Goal: Task Accomplishment & Management: Complete application form

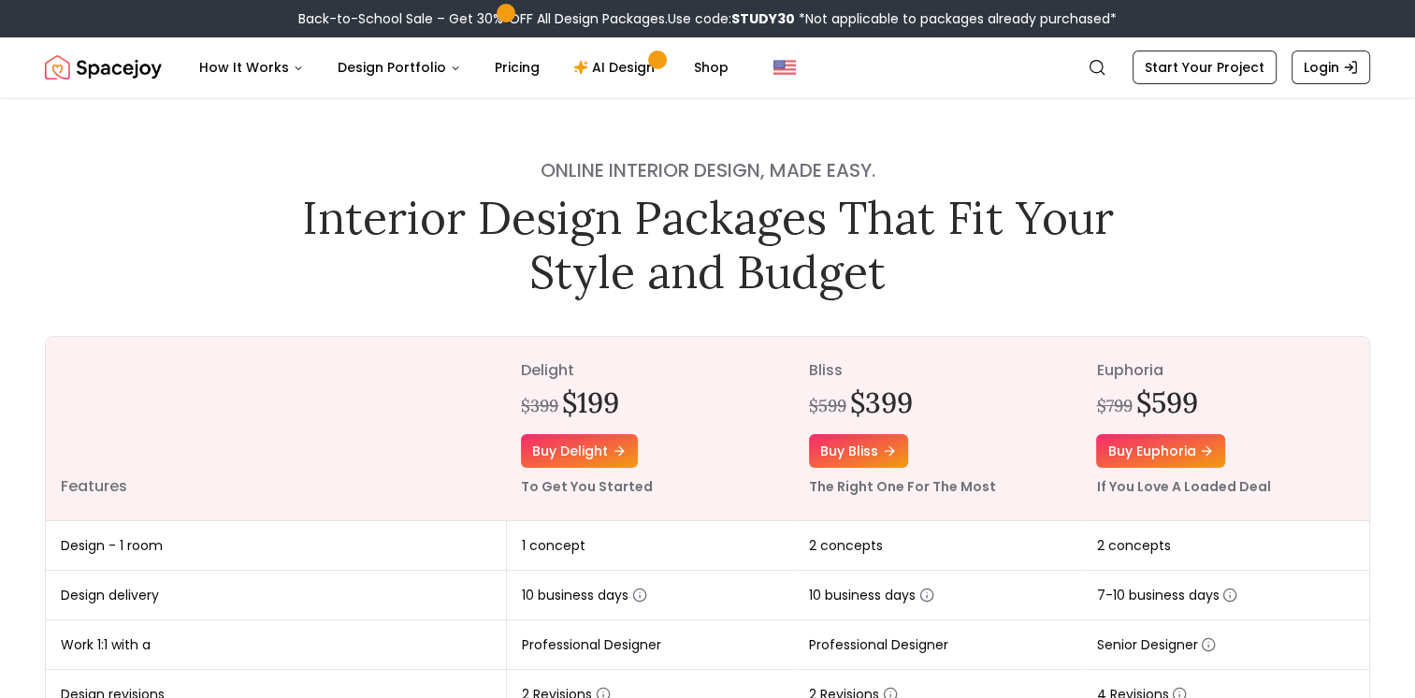
click at [251, 256] on div "Online interior design, made easy. Interior Design Packages That Fit Your Style…" at bounding box center [707, 709] width 1415 height 1224
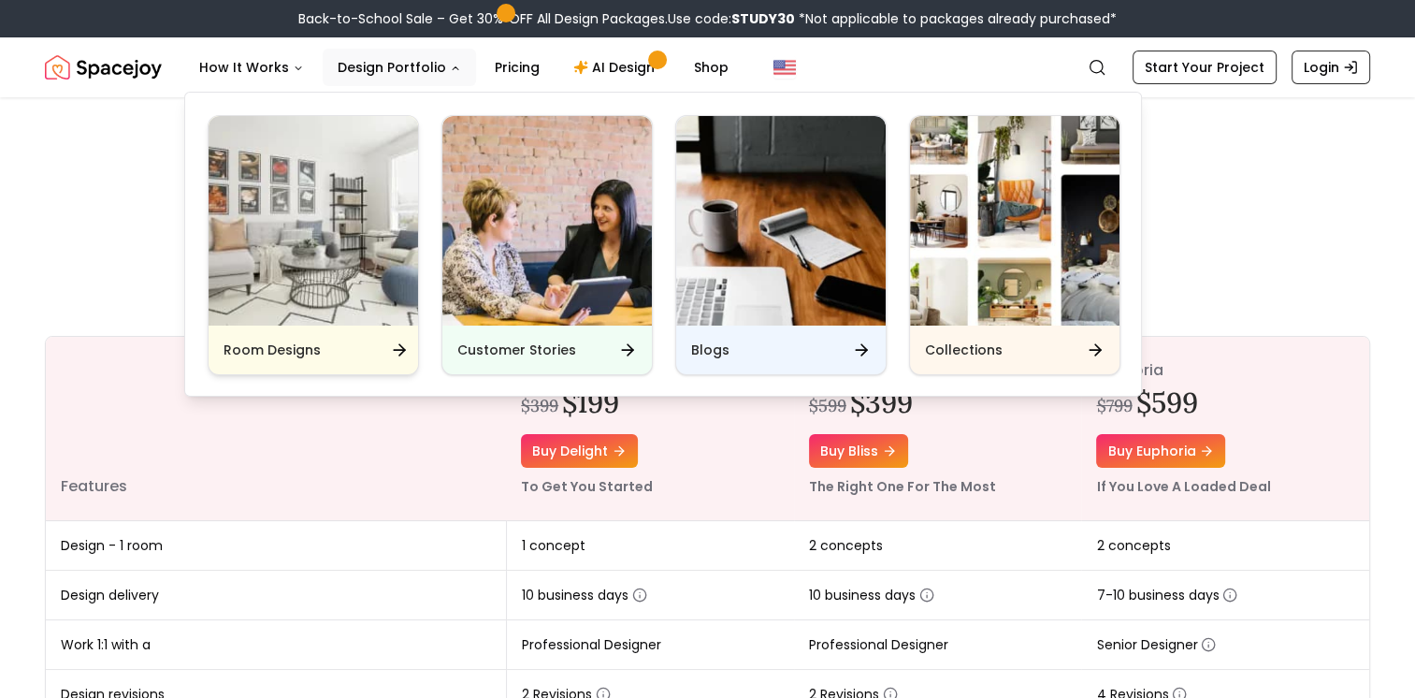
click at [357, 200] on img "Main" at bounding box center [314, 221] width 210 height 210
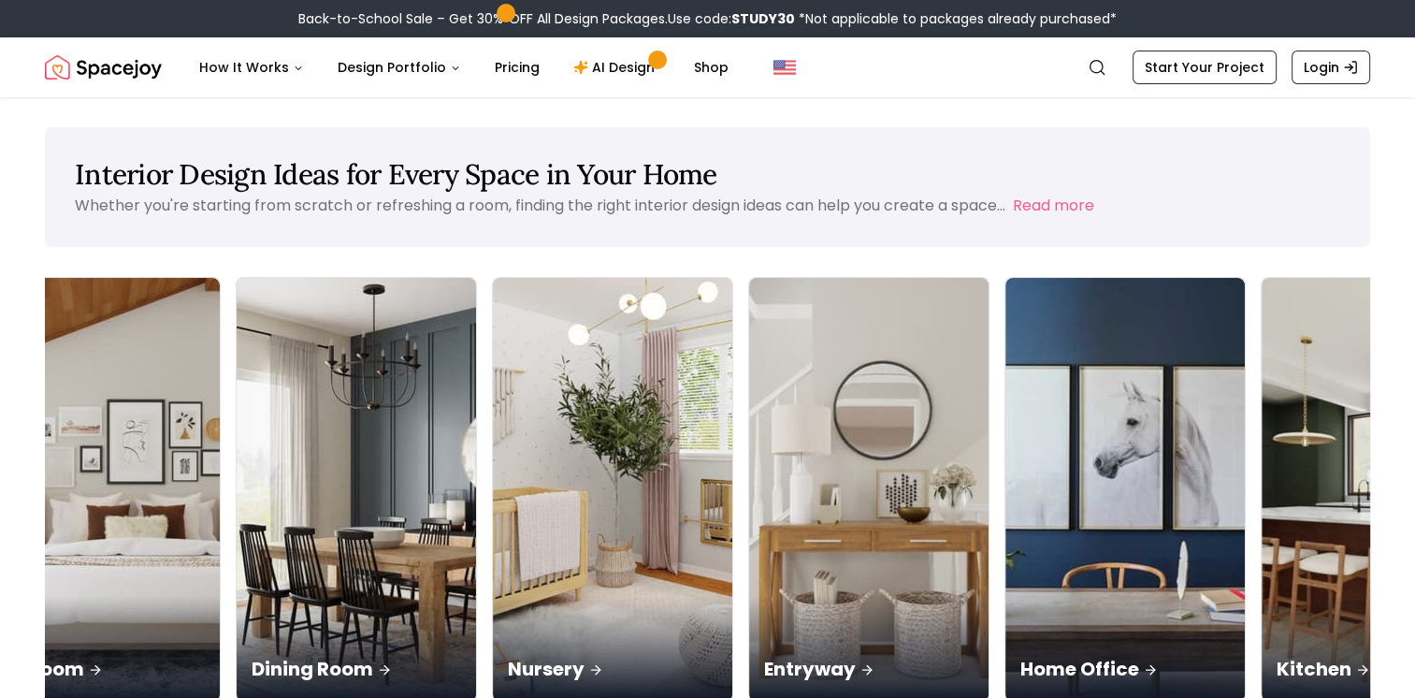
scroll to position [0, 414]
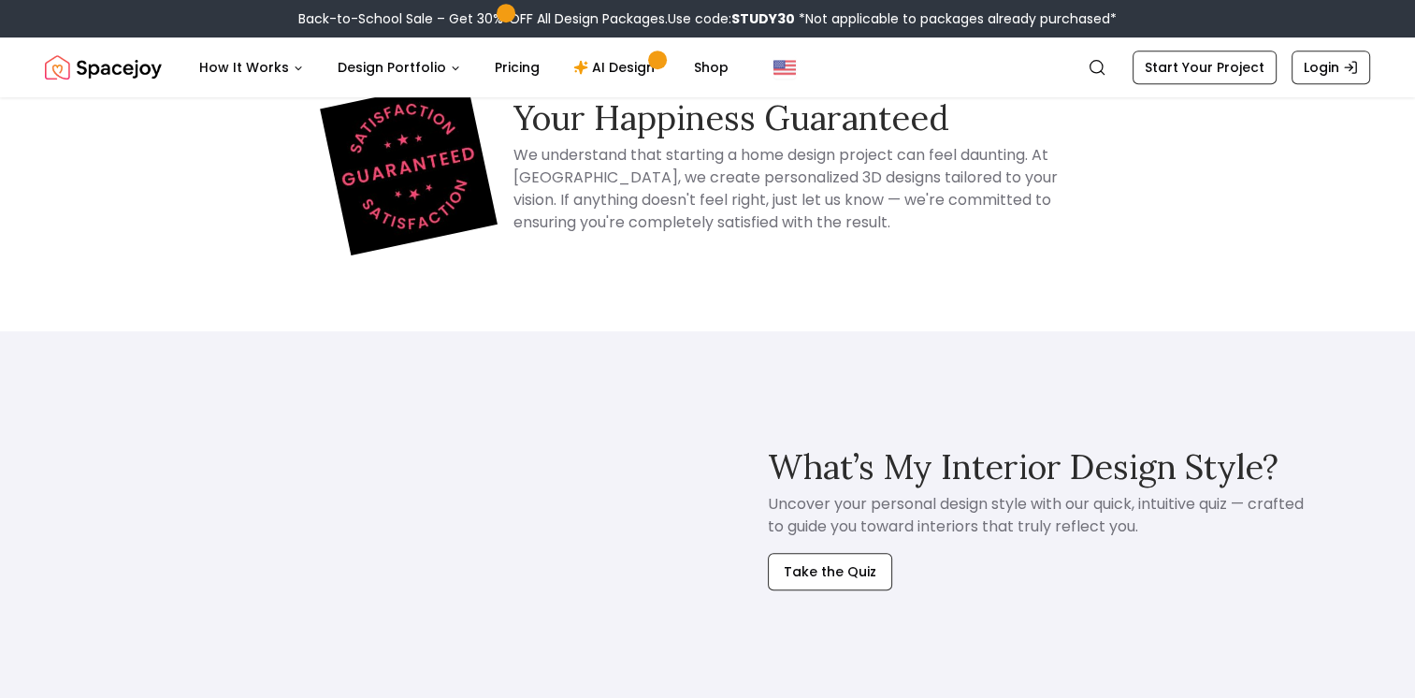
scroll to position [561, 0]
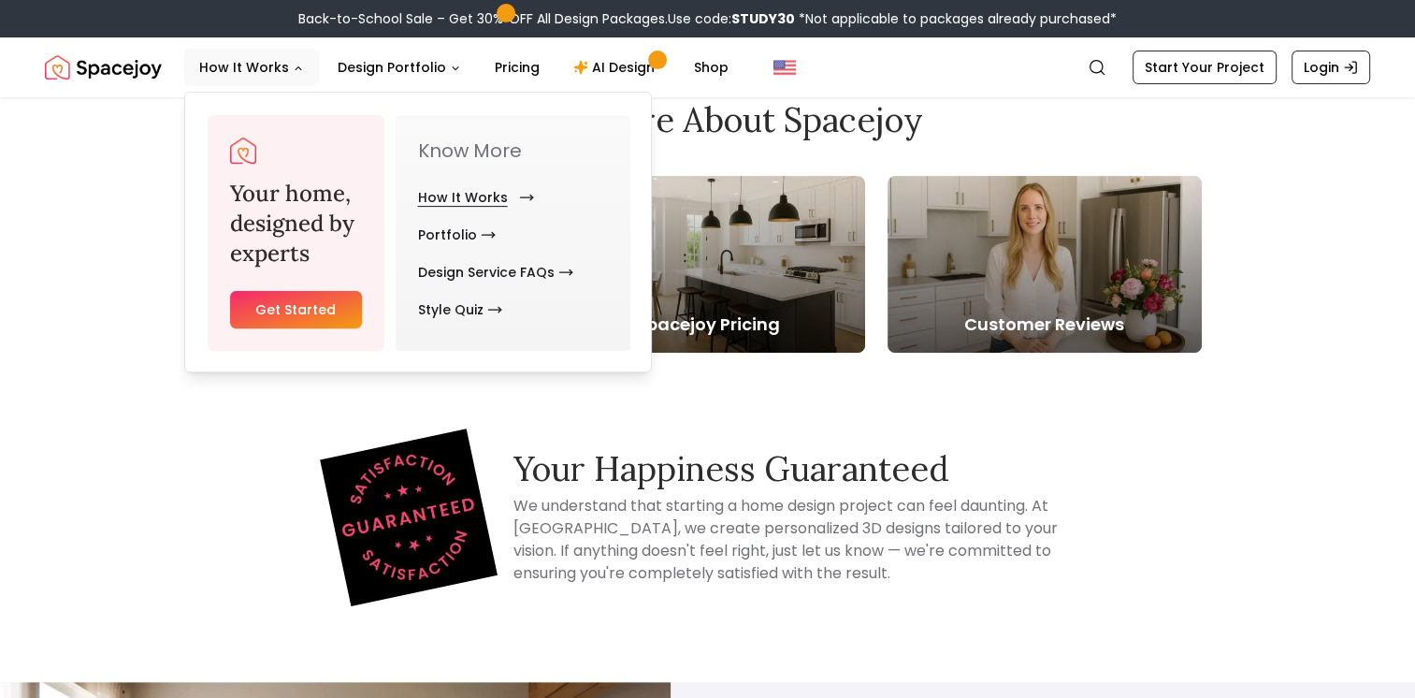
click at [486, 196] on link "How It Works" at bounding box center [472, 197] width 109 height 37
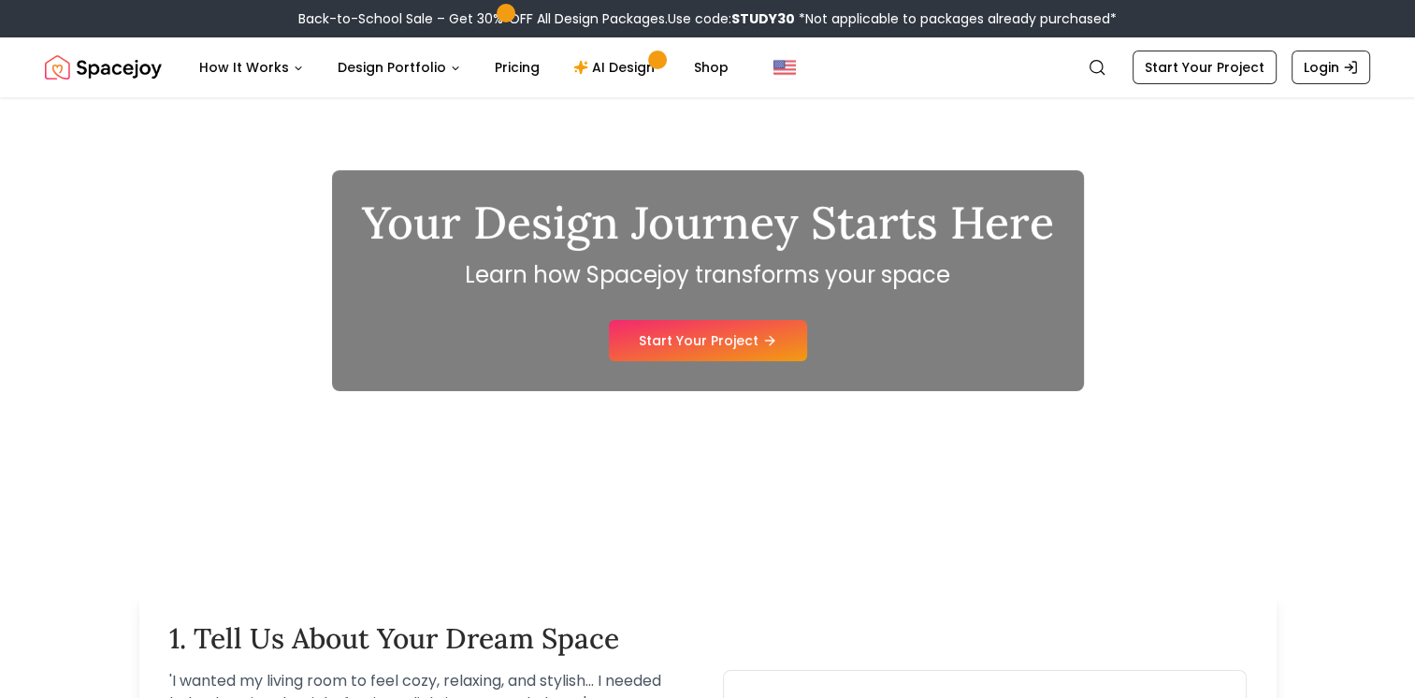
scroll to position [94, 0]
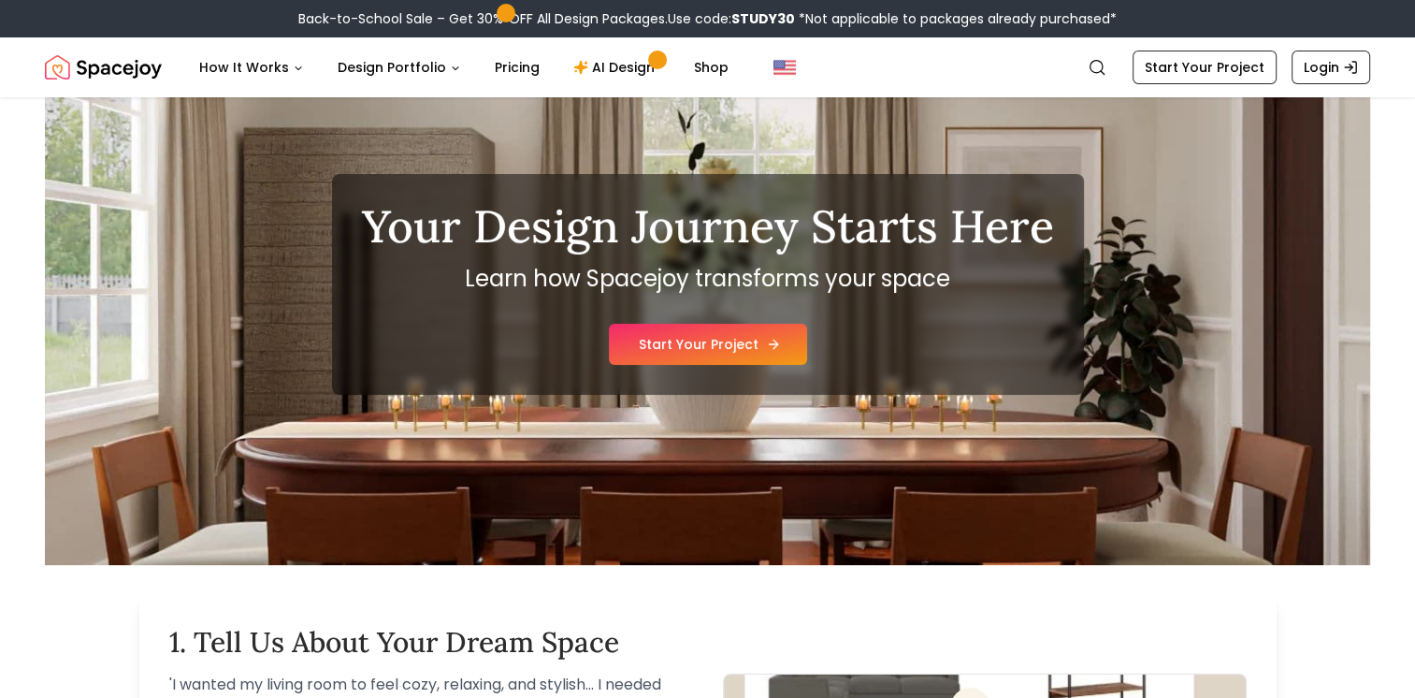
click at [733, 342] on link "Start Your Project" at bounding box center [708, 344] width 198 height 41
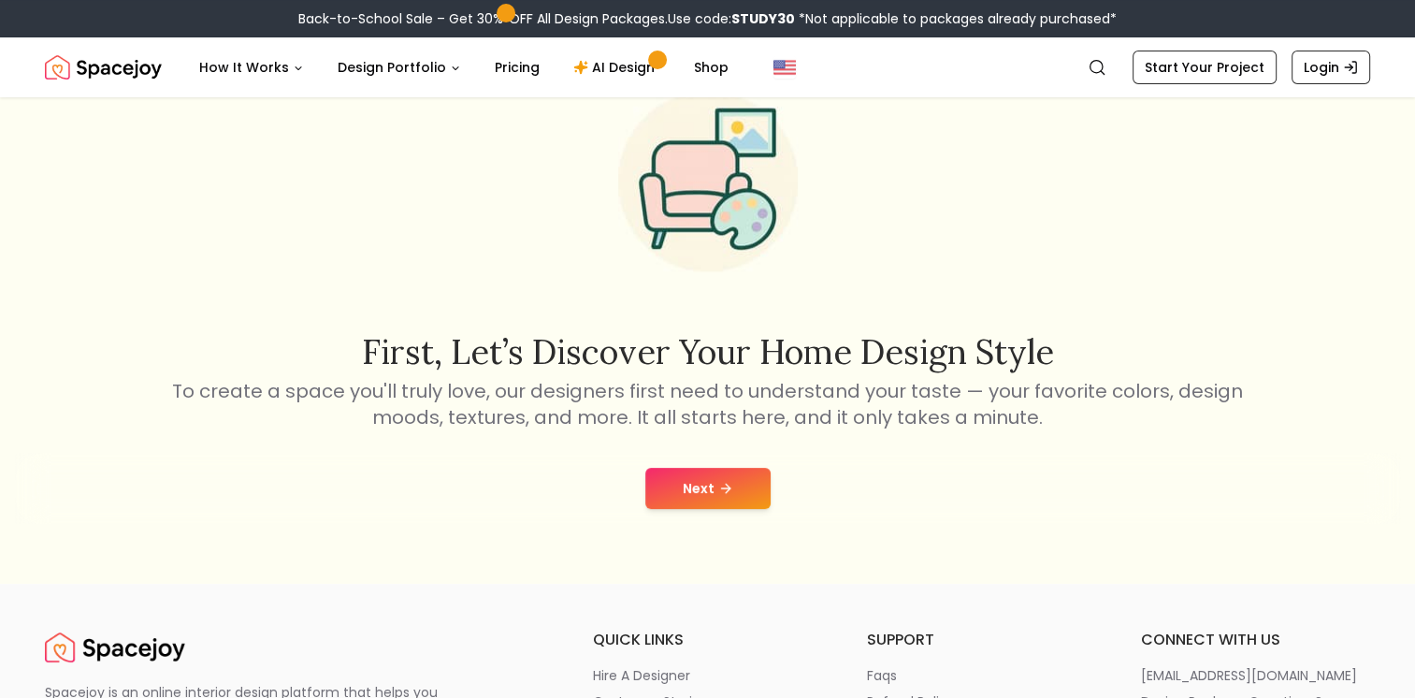
click at [726, 497] on button "Next" at bounding box center [708, 488] width 125 height 41
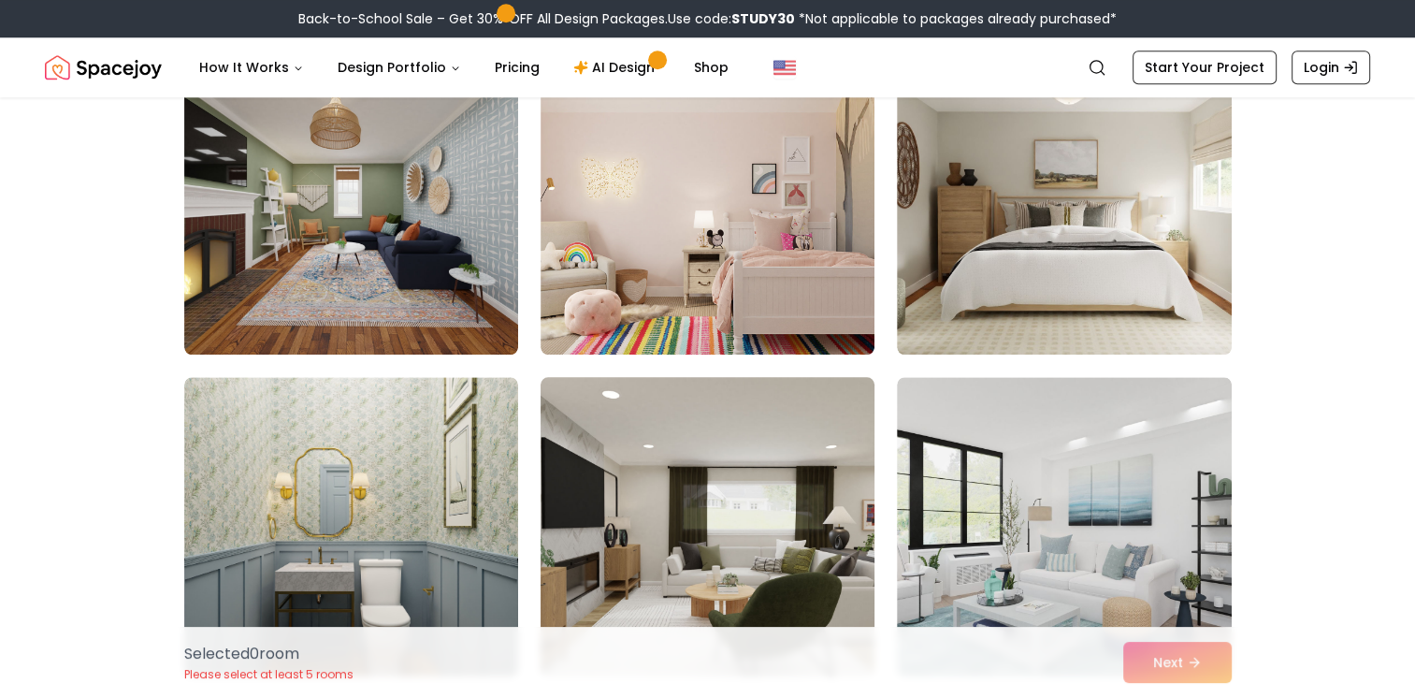
scroll to position [8887, 0]
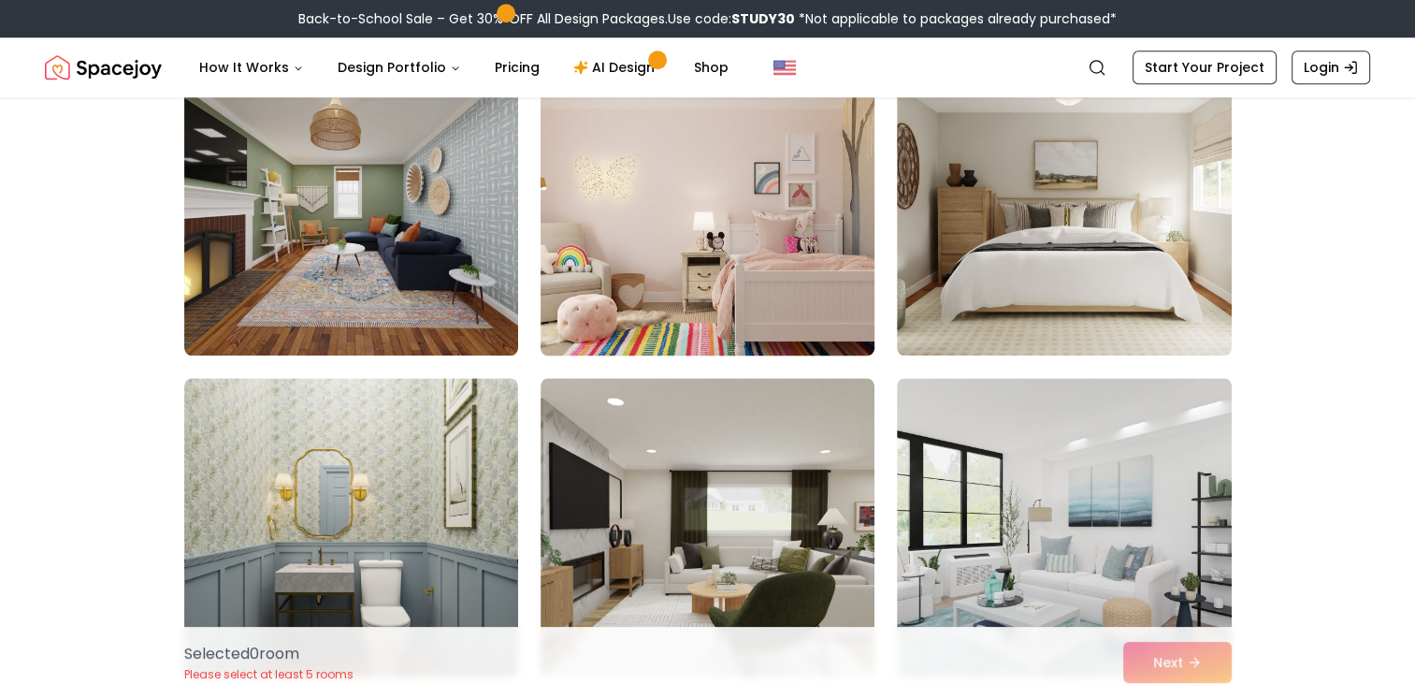
drag, startPoint x: 754, startPoint y: 323, endPoint x: 747, endPoint y: 316, distance: 9.9
click at [753, 322] on img at bounding box center [707, 206] width 351 height 314
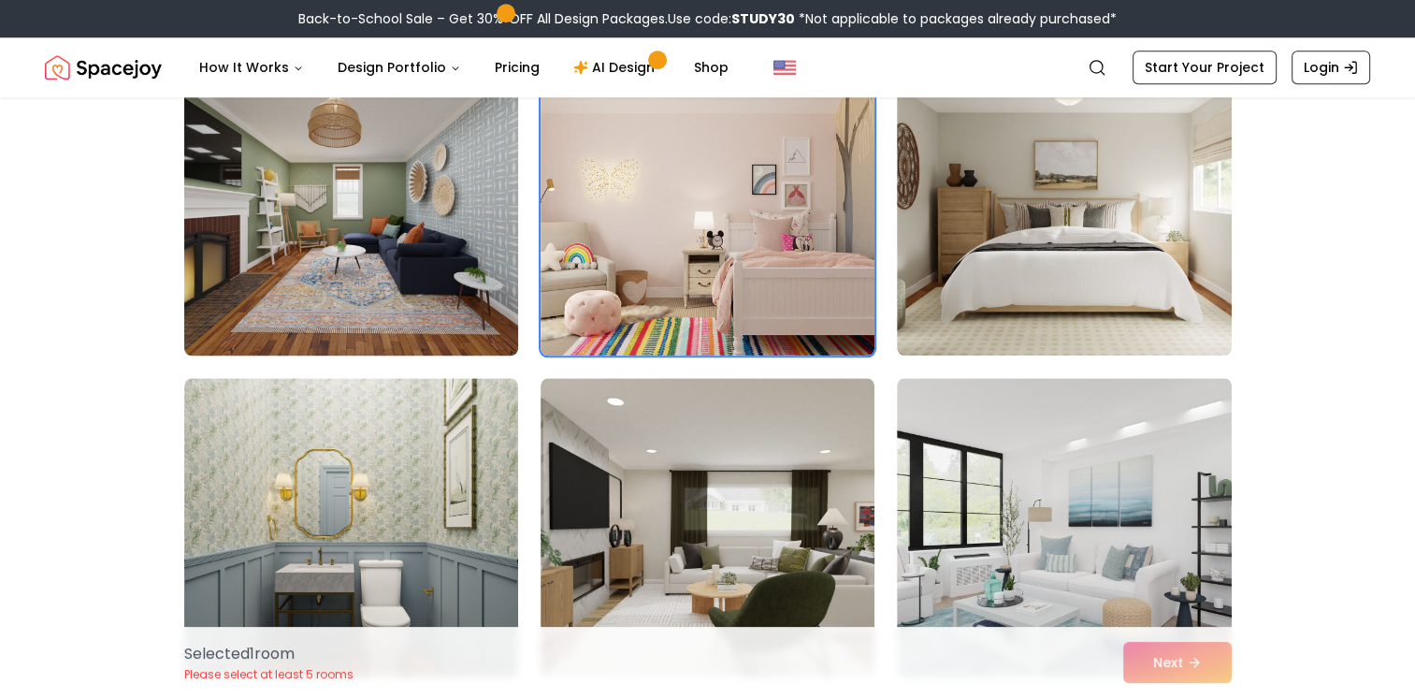
click at [453, 223] on img at bounding box center [351, 206] width 351 height 314
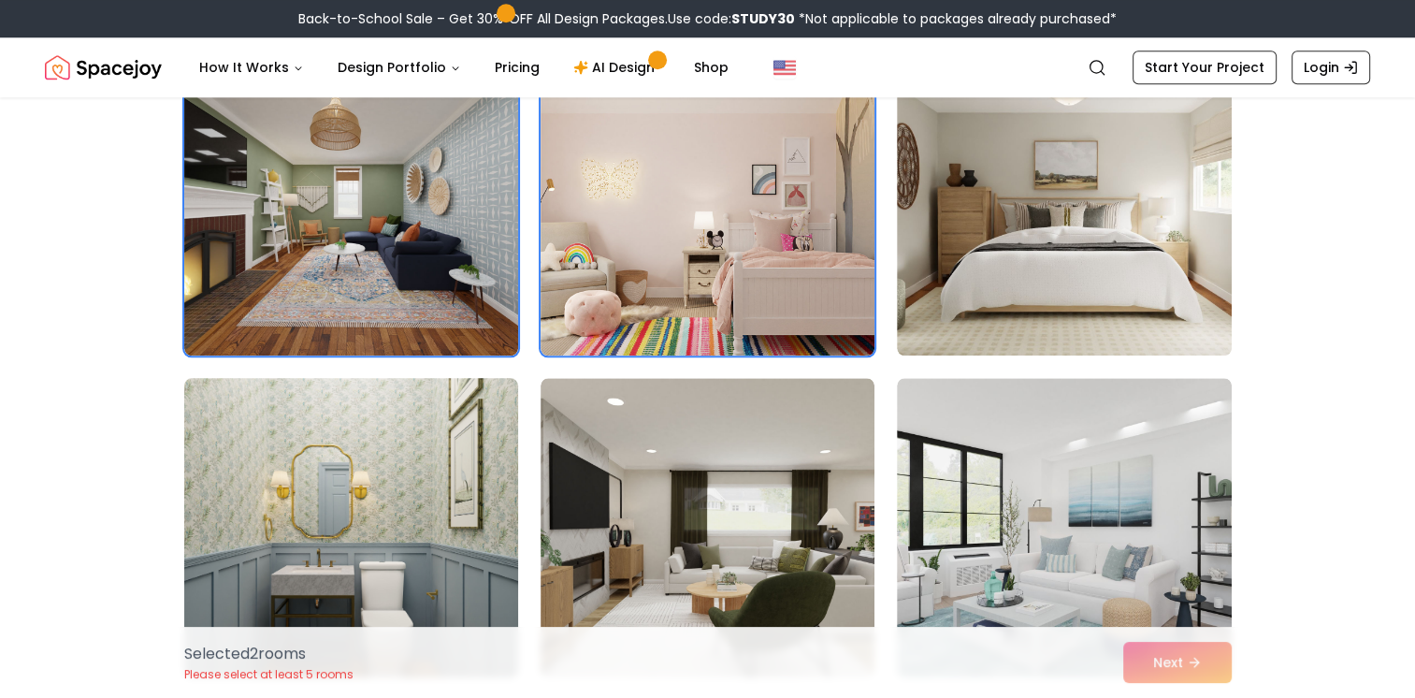
click at [392, 440] on img at bounding box center [351, 527] width 351 height 314
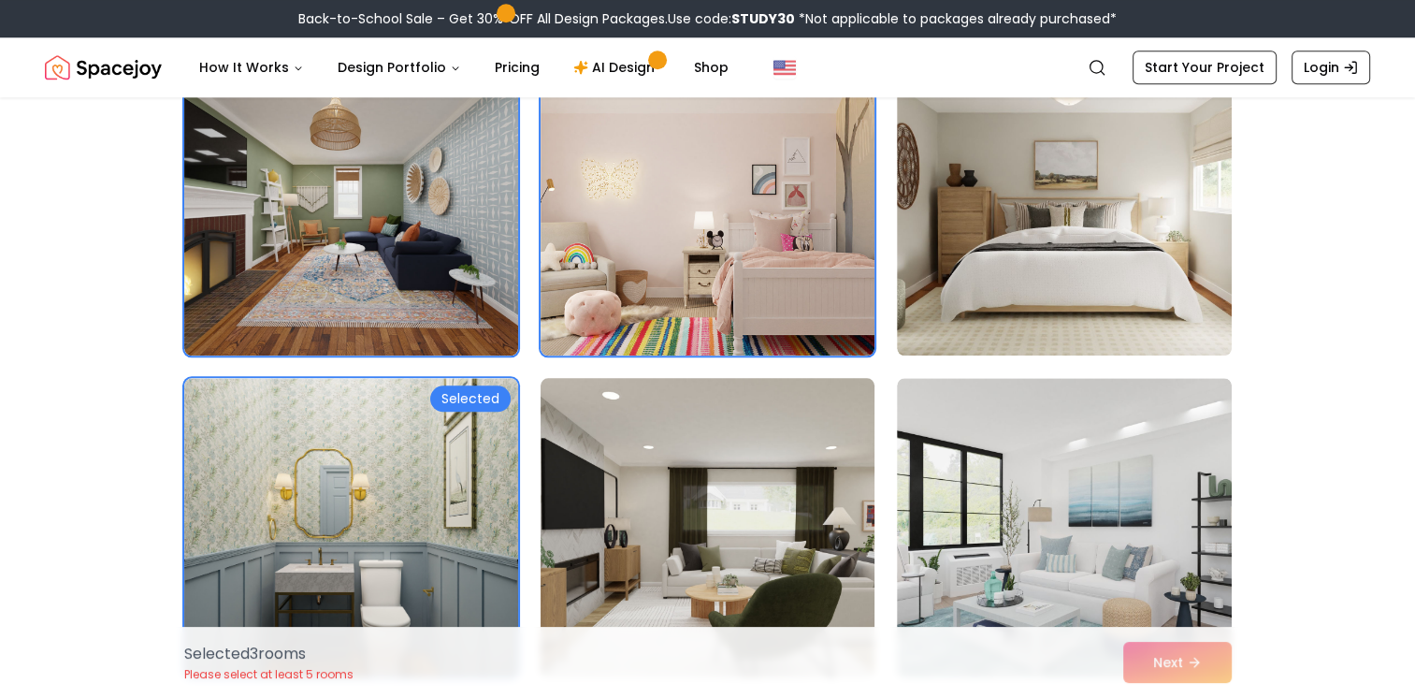
click at [715, 424] on img at bounding box center [707, 527] width 351 height 314
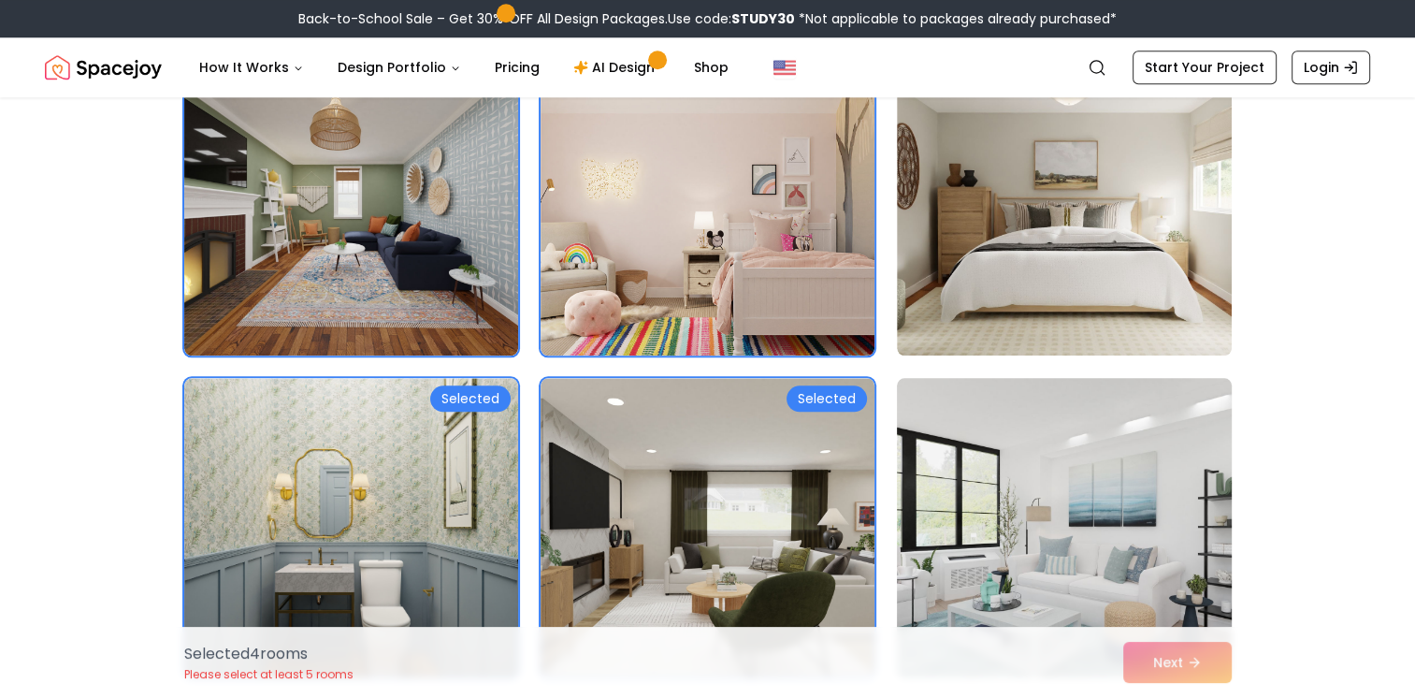
click at [1048, 431] on img at bounding box center [1064, 527] width 351 height 314
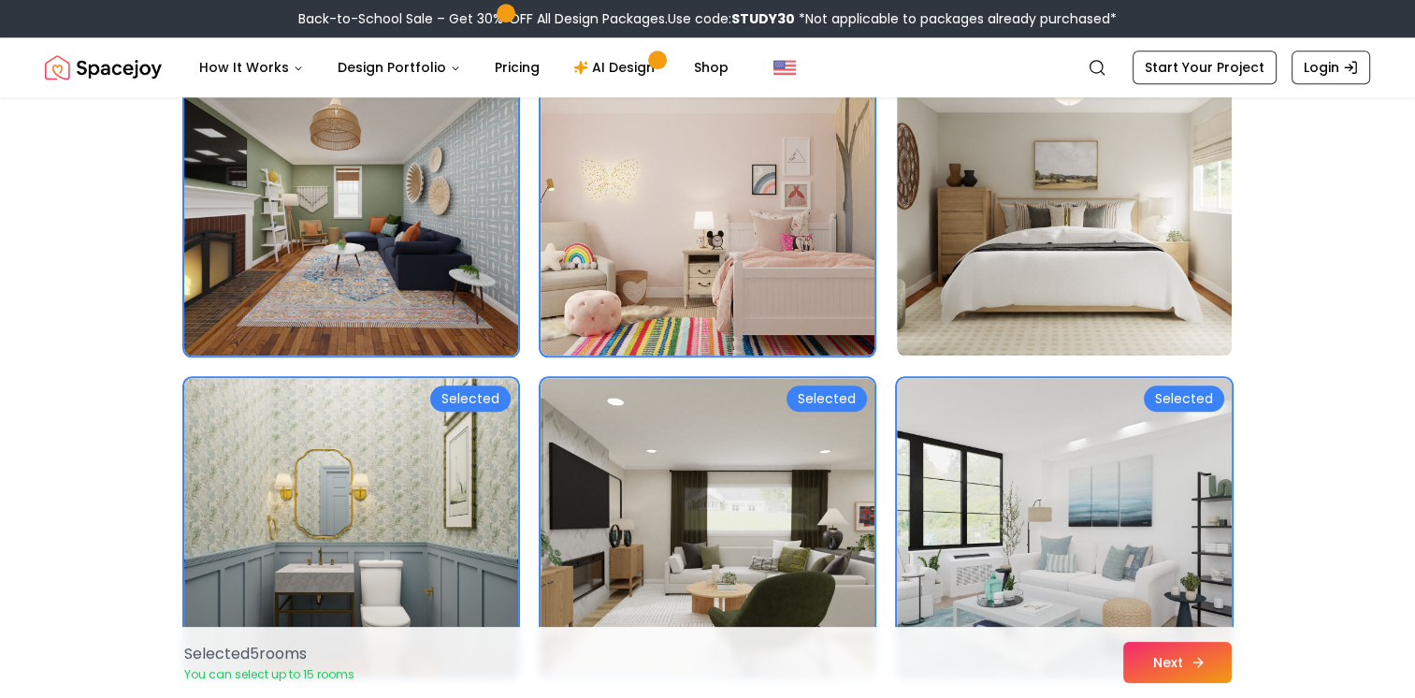
click at [1174, 664] on button "Next" at bounding box center [1178, 662] width 109 height 41
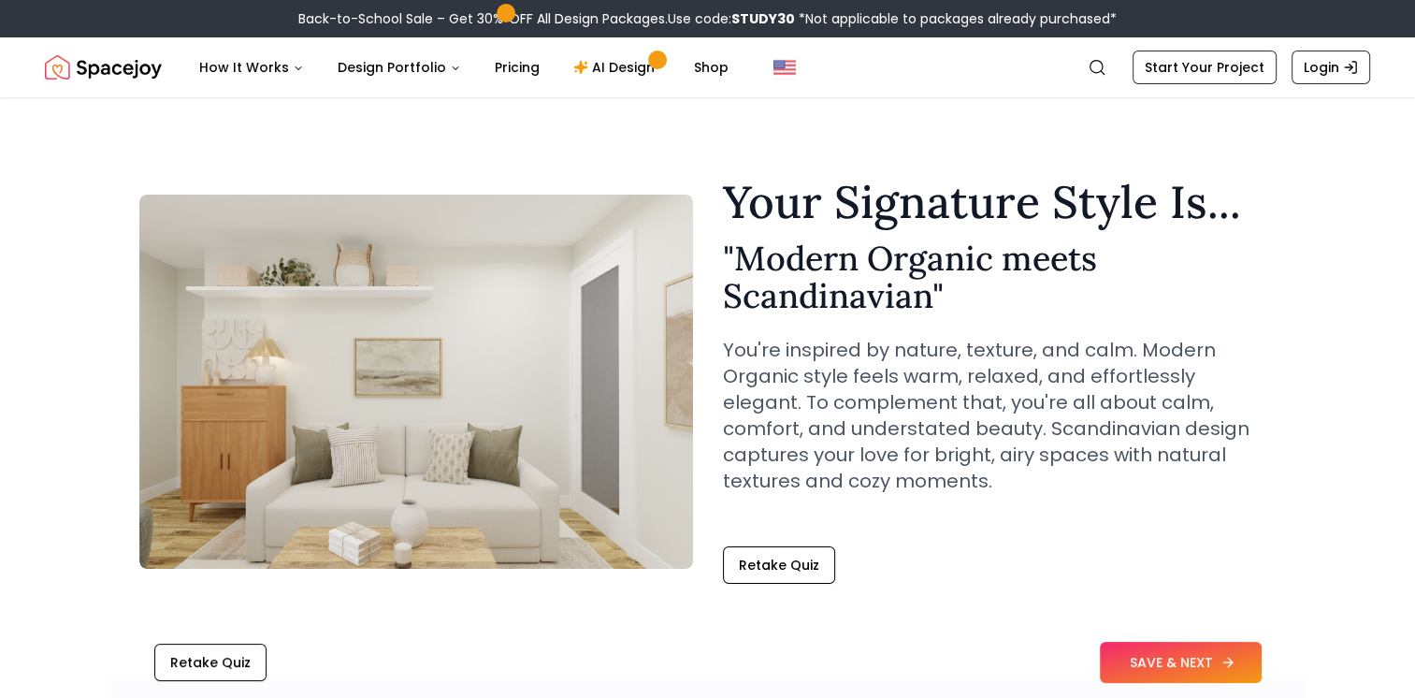
click at [1185, 660] on button "SAVE & NEXT" at bounding box center [1181, 662] width 162 height 41
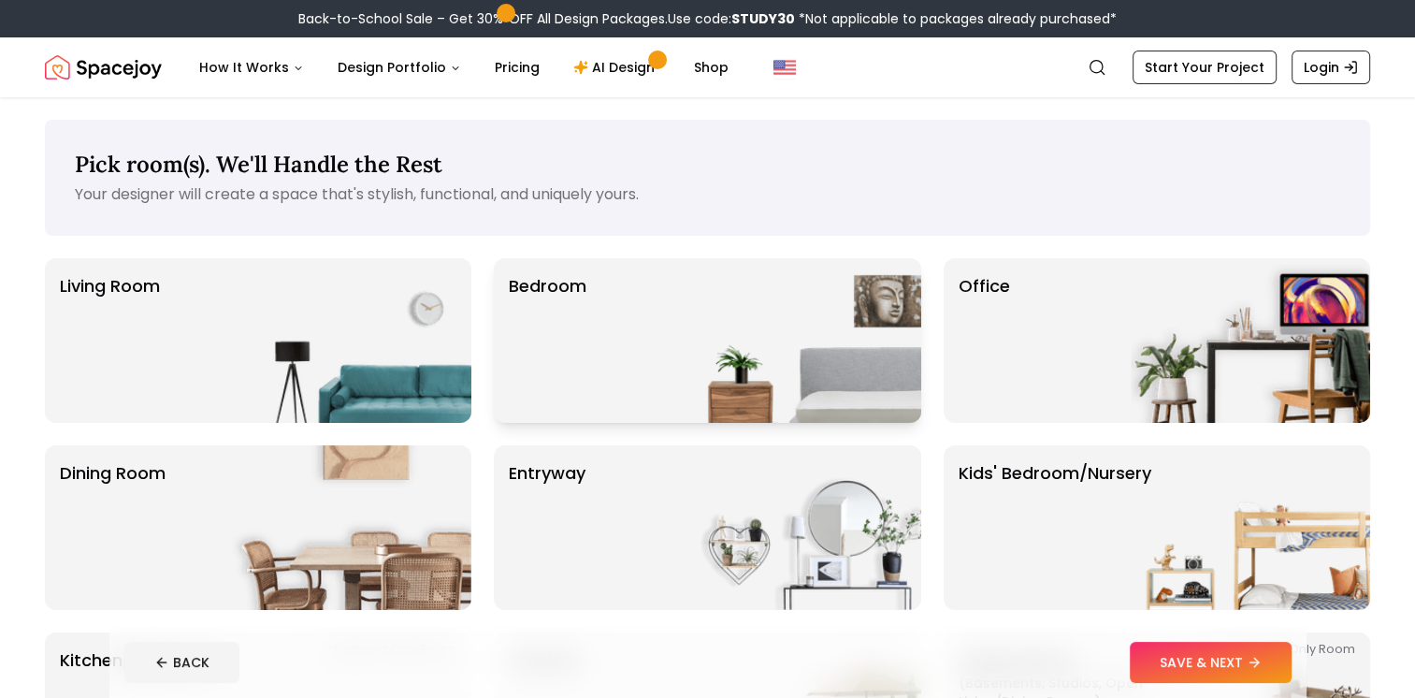
click at [675, 353] on div "Bedroom" at bounding box center [707, 340] width 427 height 165
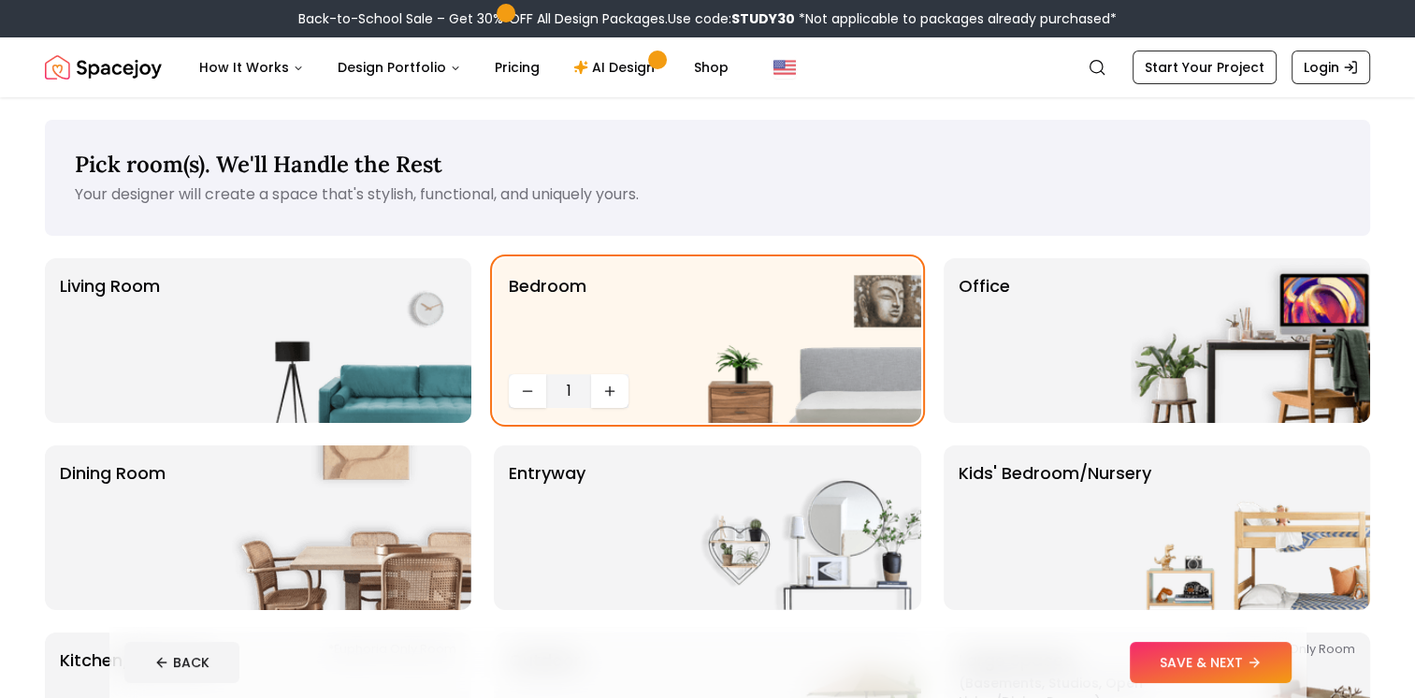
click at [1184, 649] on button "SAVE & NEXT" at bounding box center [1211, 662] width 162 height 41
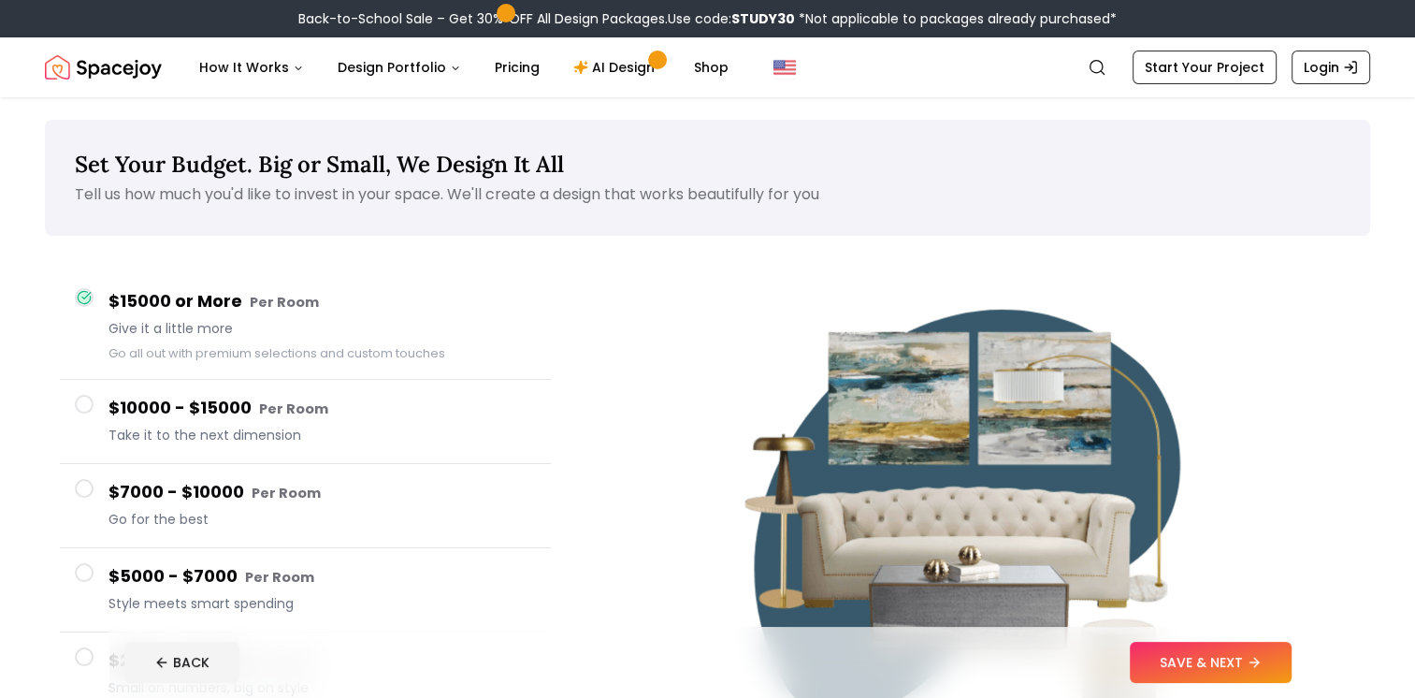
click at [79, 492] on span at bounding box center [84, 488] width 19 height 19
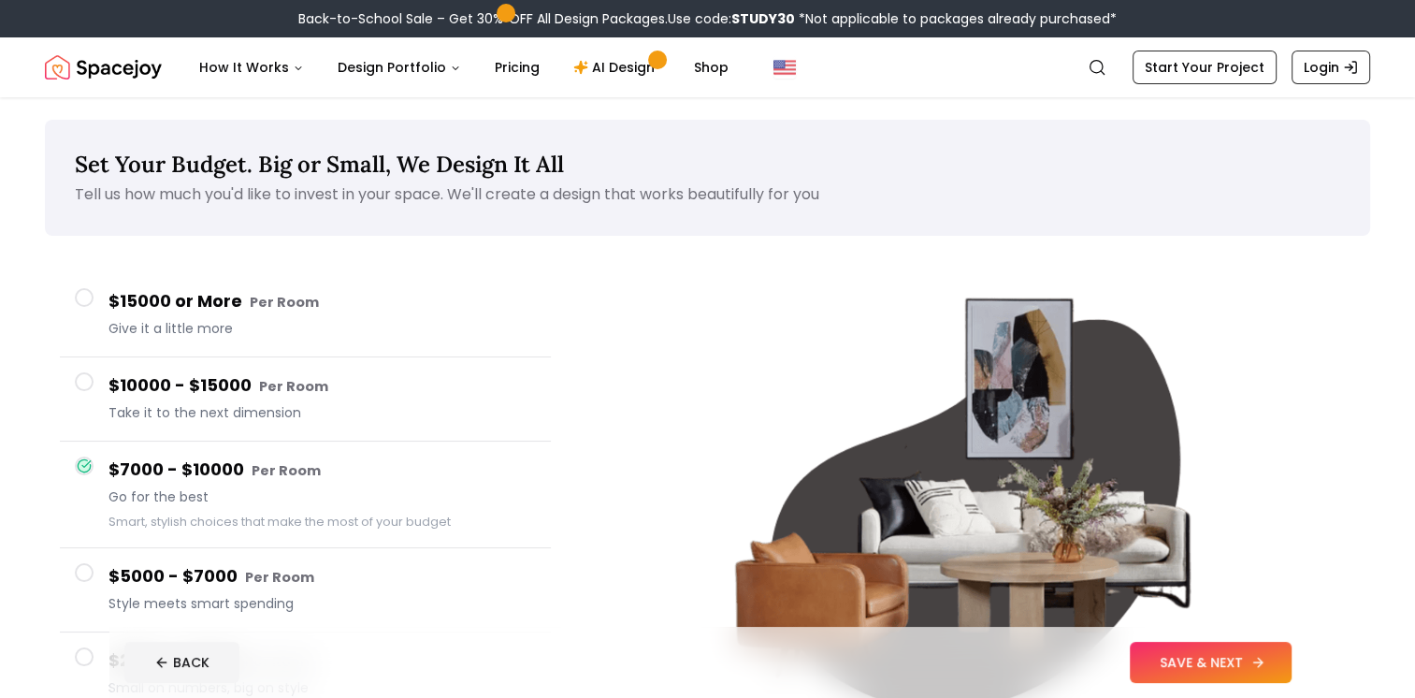
click at [1257, 662] on icon at bounding box center [1258, 662] width 8 height 0
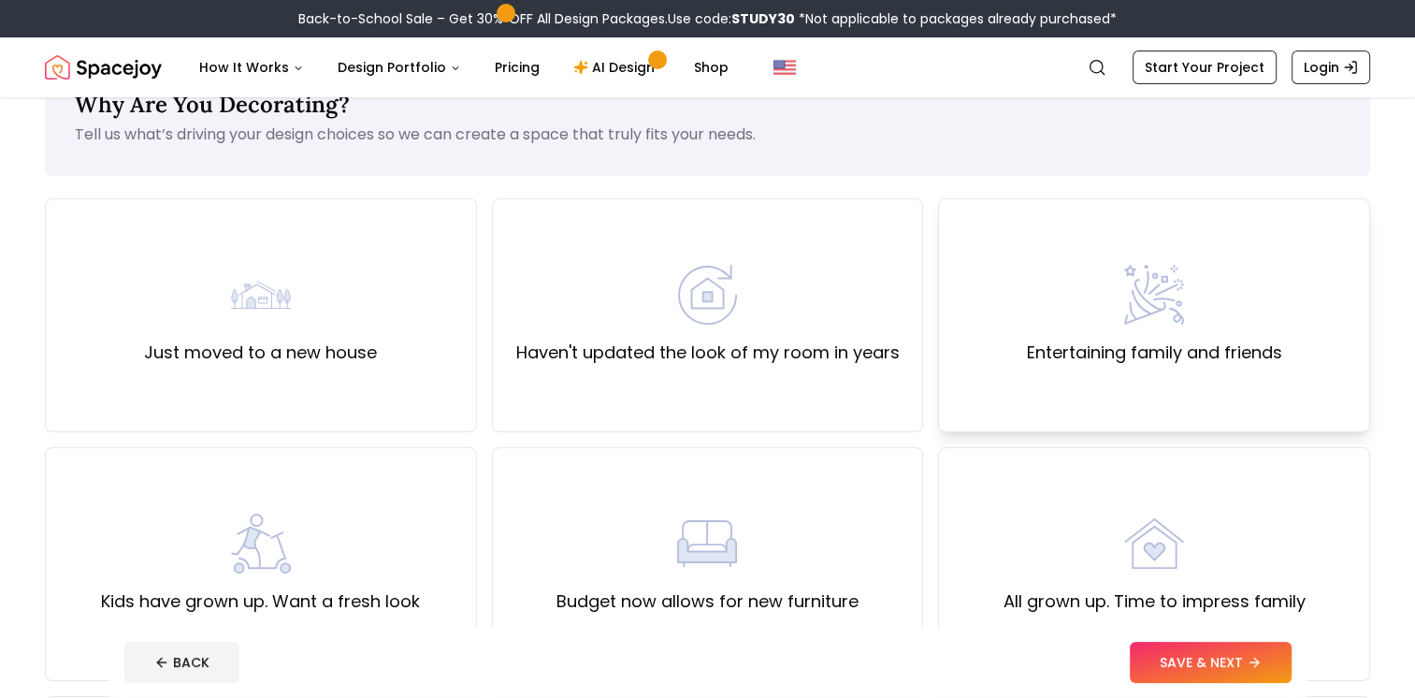
scroll to position [94, 0]
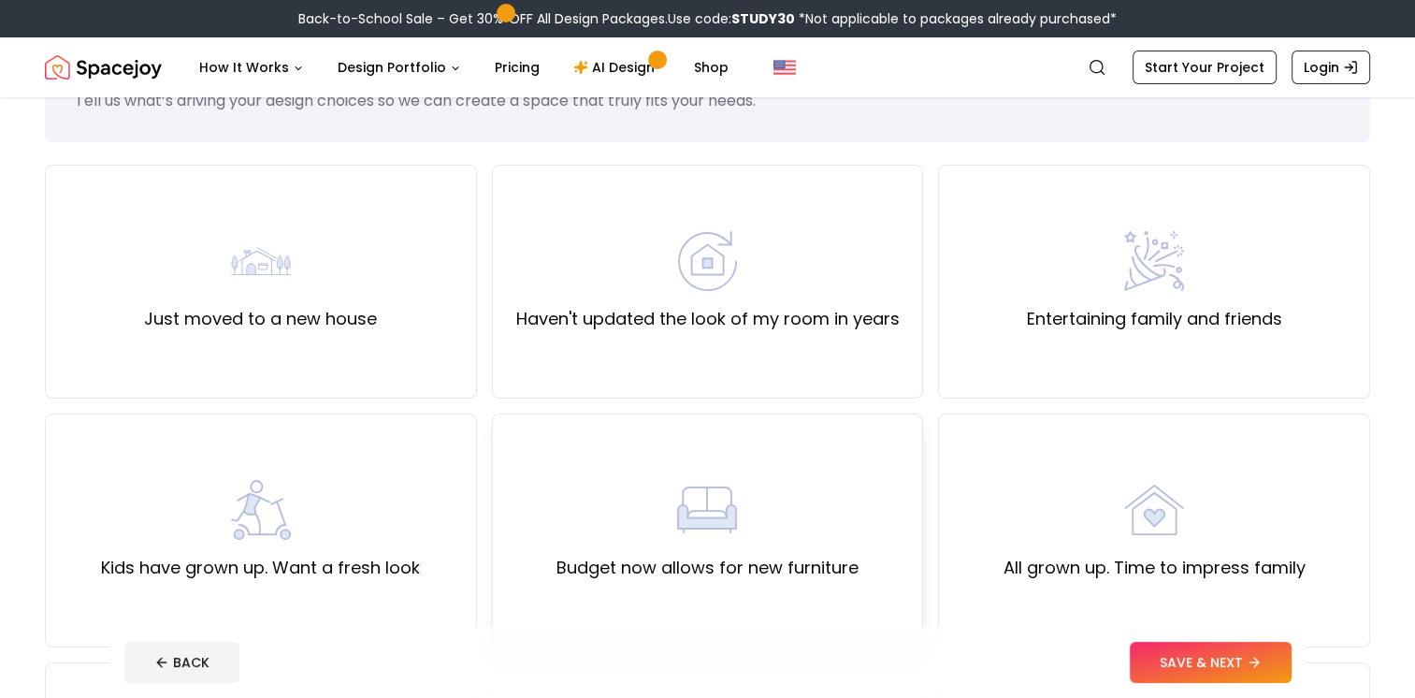
click at [662, 529] on div "Budget now allows for new furniture" at bounding box center [708, 530] width 302 height 101
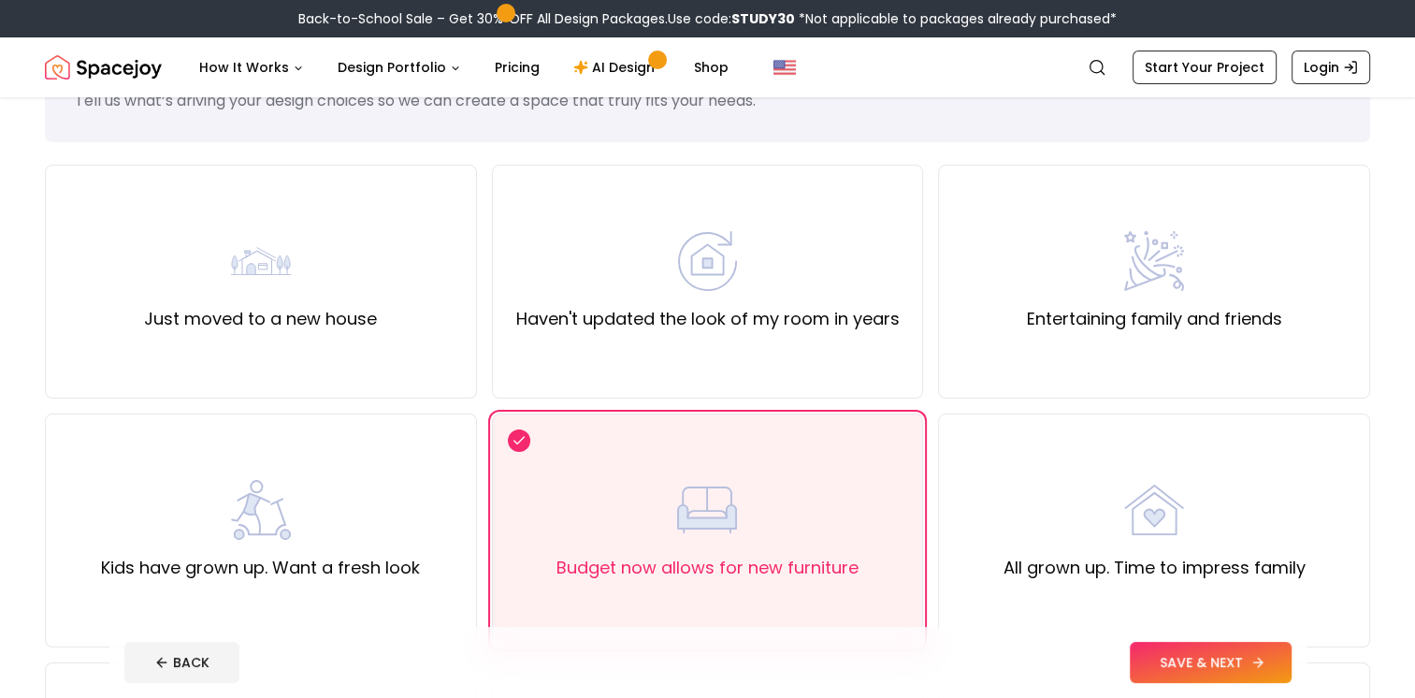
click at [1199, 662] on button "SAVE & NEXT" at bounding box center [1211, 662] width 162 height 41
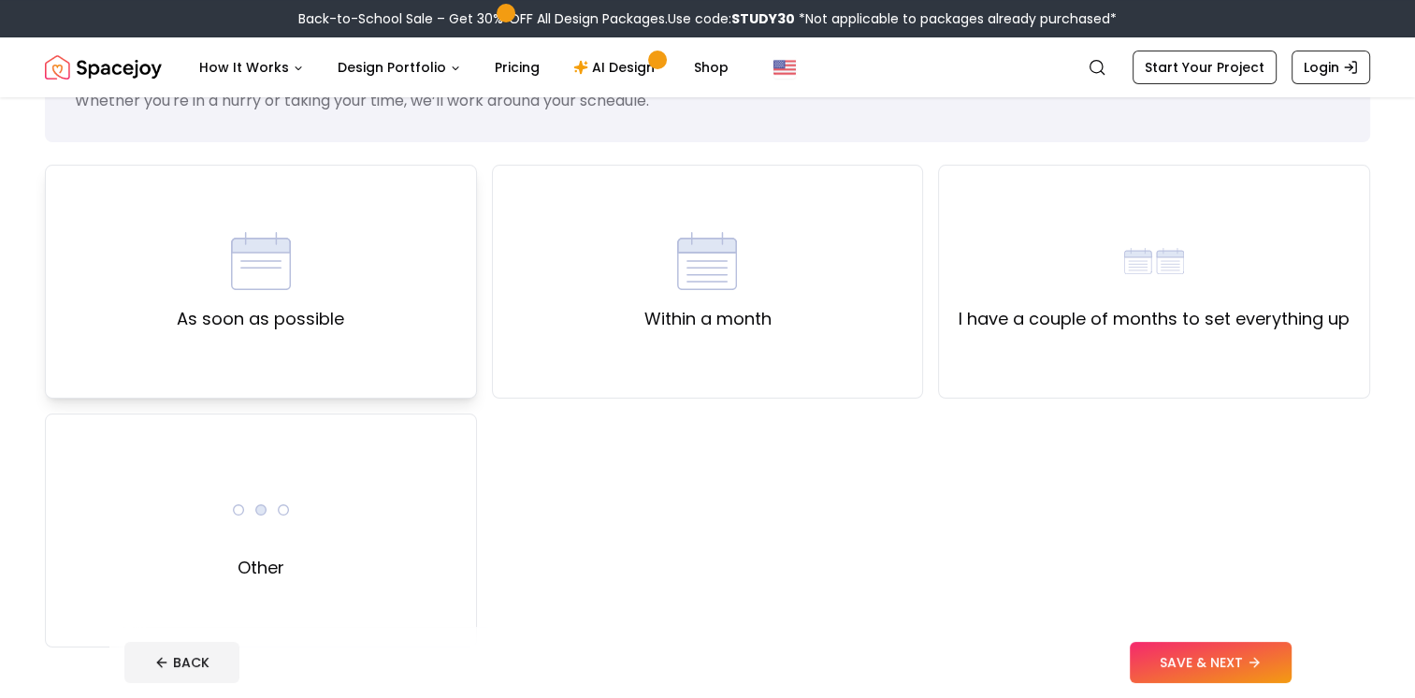
click at [254, 291] on div "As soon as possible" at bounding box center [260, 281] width 167 height 101
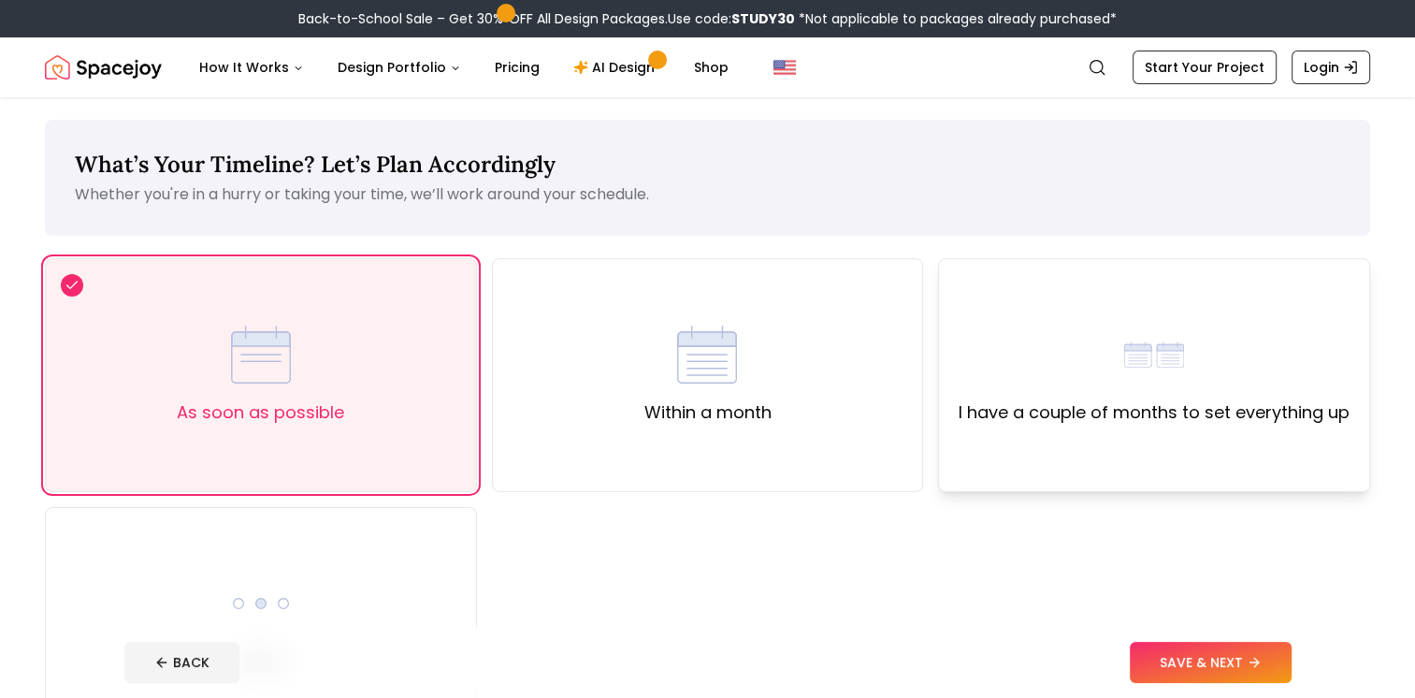
click at [1117, 428] on div "I have a couple of months to set everything up" at bounding box center [1154, 375] width 432 height 234
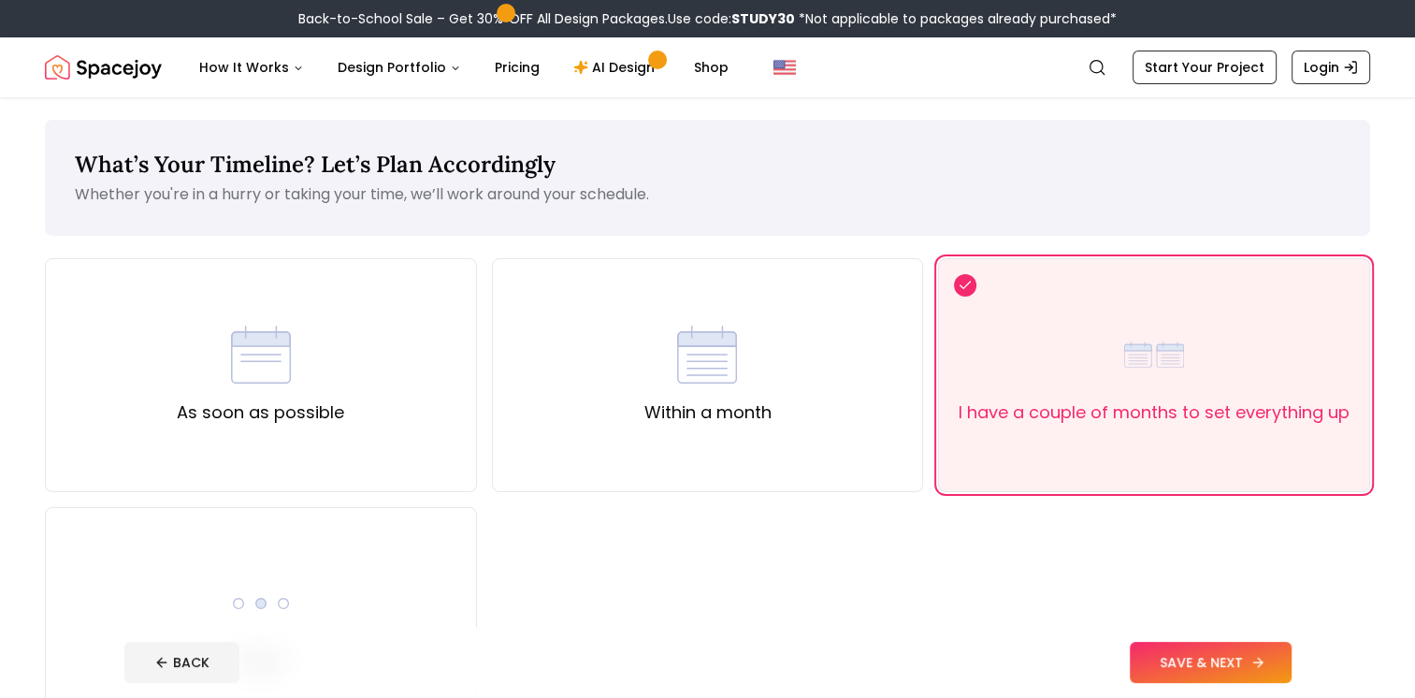
click at [1202, 656] on button "SAVE & NEXT" at bounding box center [1211, 662] width 162 height 41
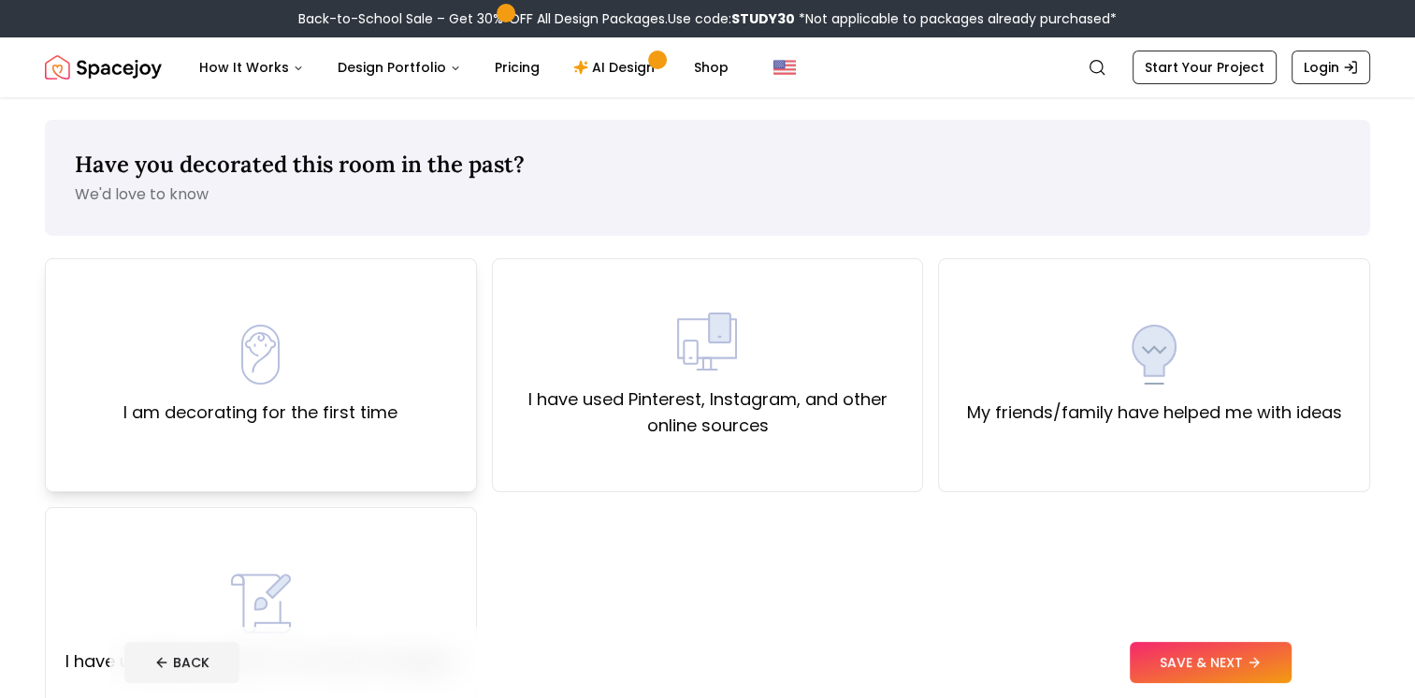
click at [407, 390] on div "I am decorating for the first time" at bounding box center [261, 375] width 432 height 234
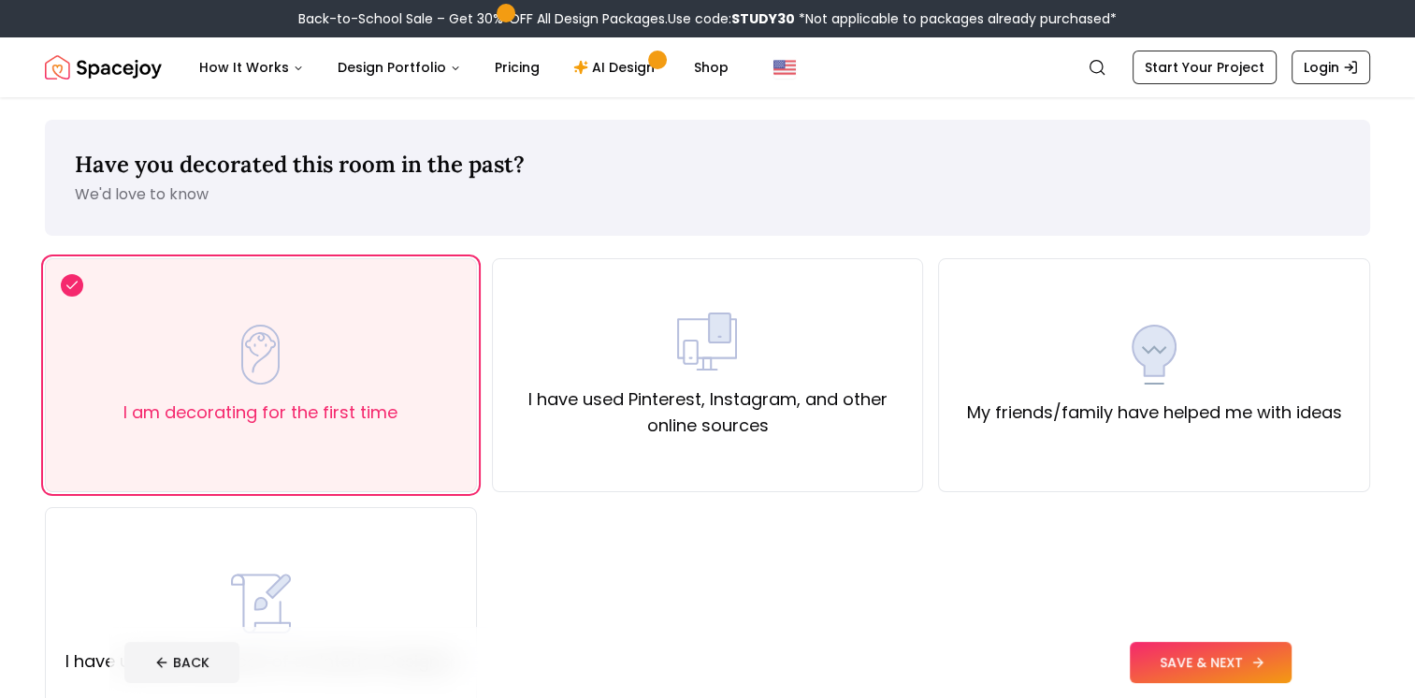
click at [1168, 664] on button "SAVE & NEXT" at bounding box center [1211, 662] width 162 height 41
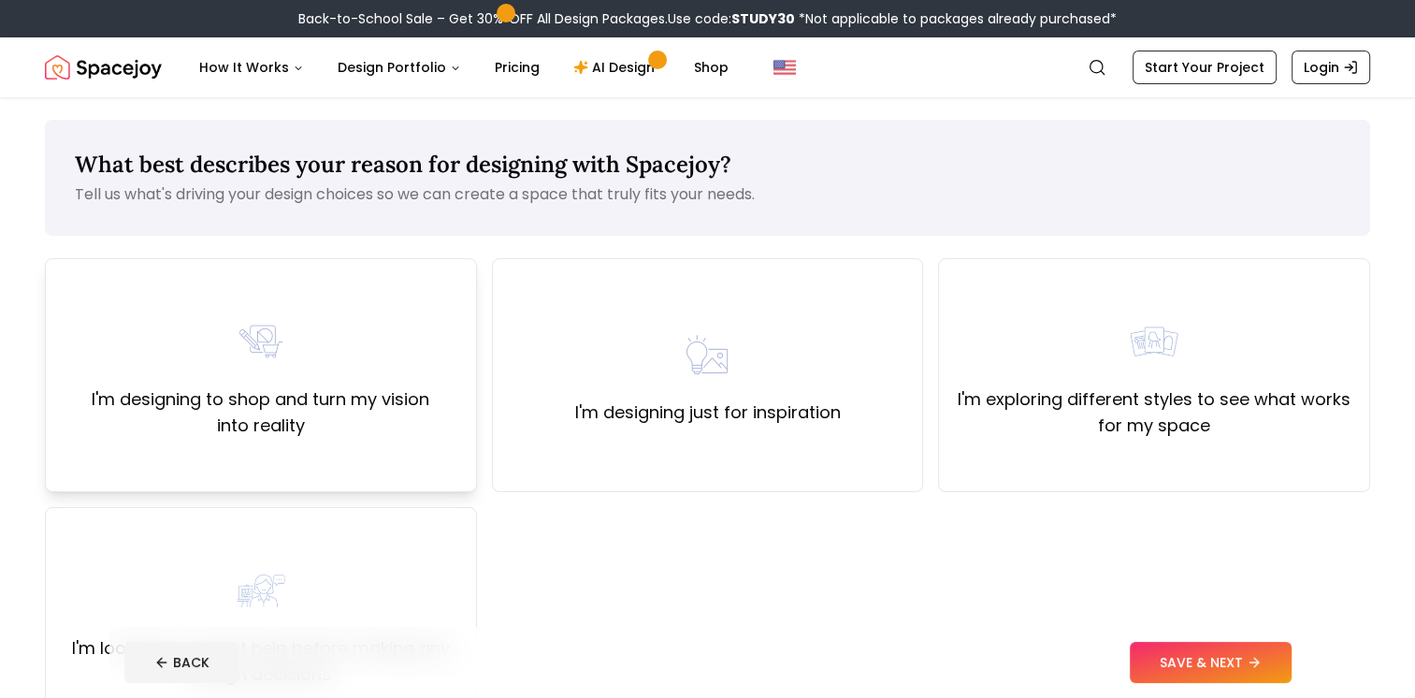
click at [292, 369] on div "I'm designing to shop and turn my vision into reality" at bounding box center [261, 375] width 400 height 127
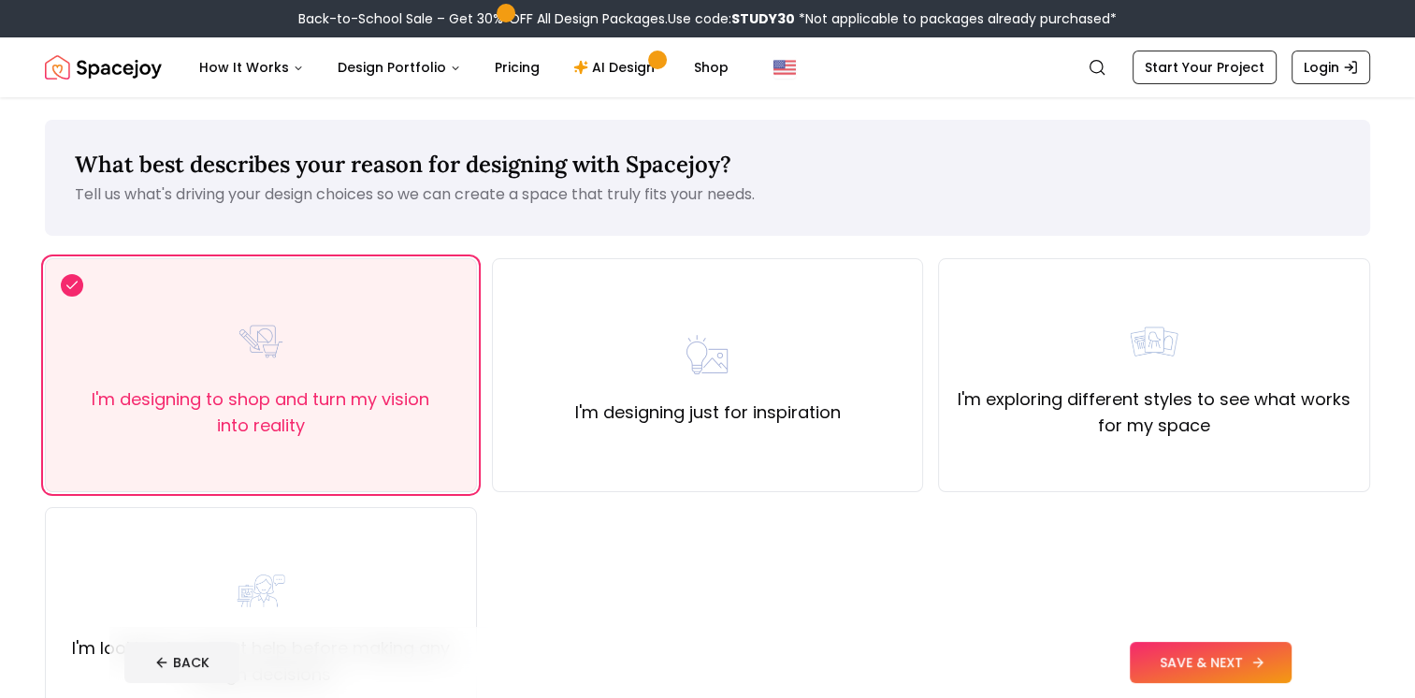
click at [1188, 660] on button "SAVE & NEXT" at bounding box center [1211, 662] width 162 height 41
click at [609, 69] on link "AI Design" at bounding box center [617, 67] width 117 height 37
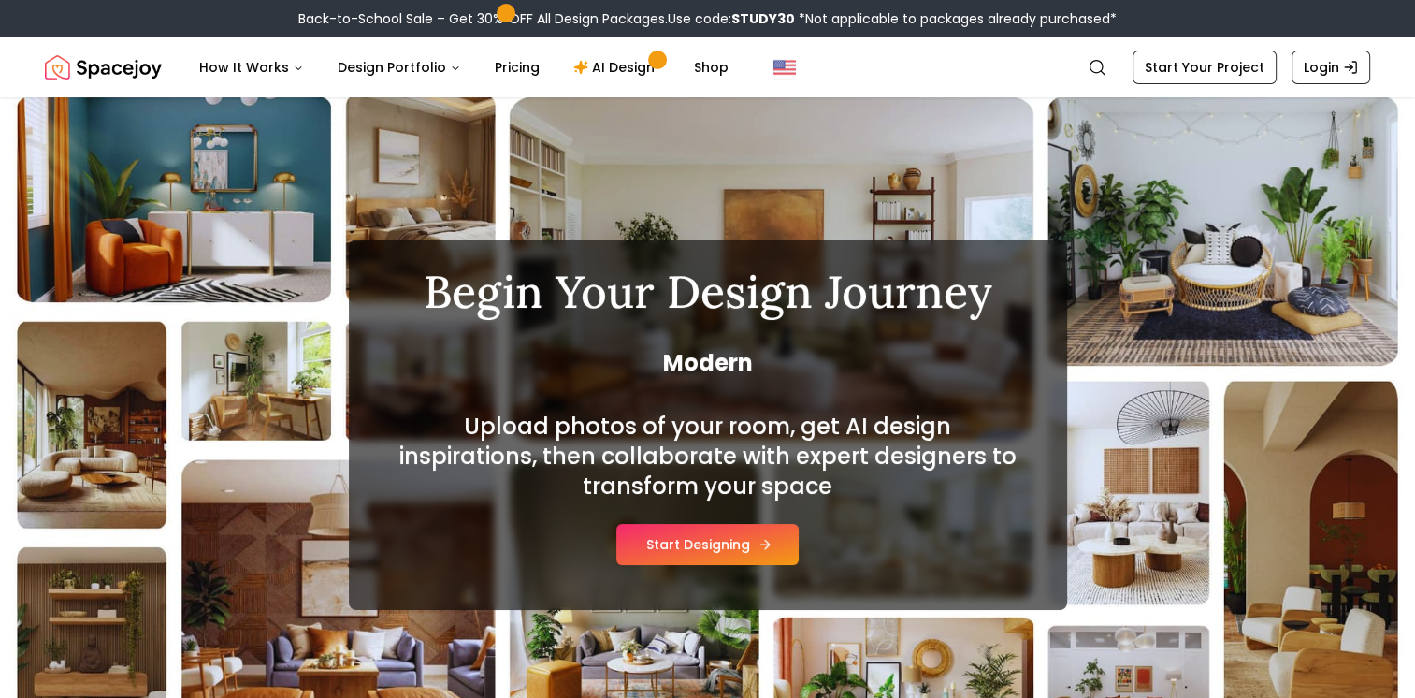
click at [711, 544] on button "Start Designing" at bounding box center [708, 544] width 182 height 41
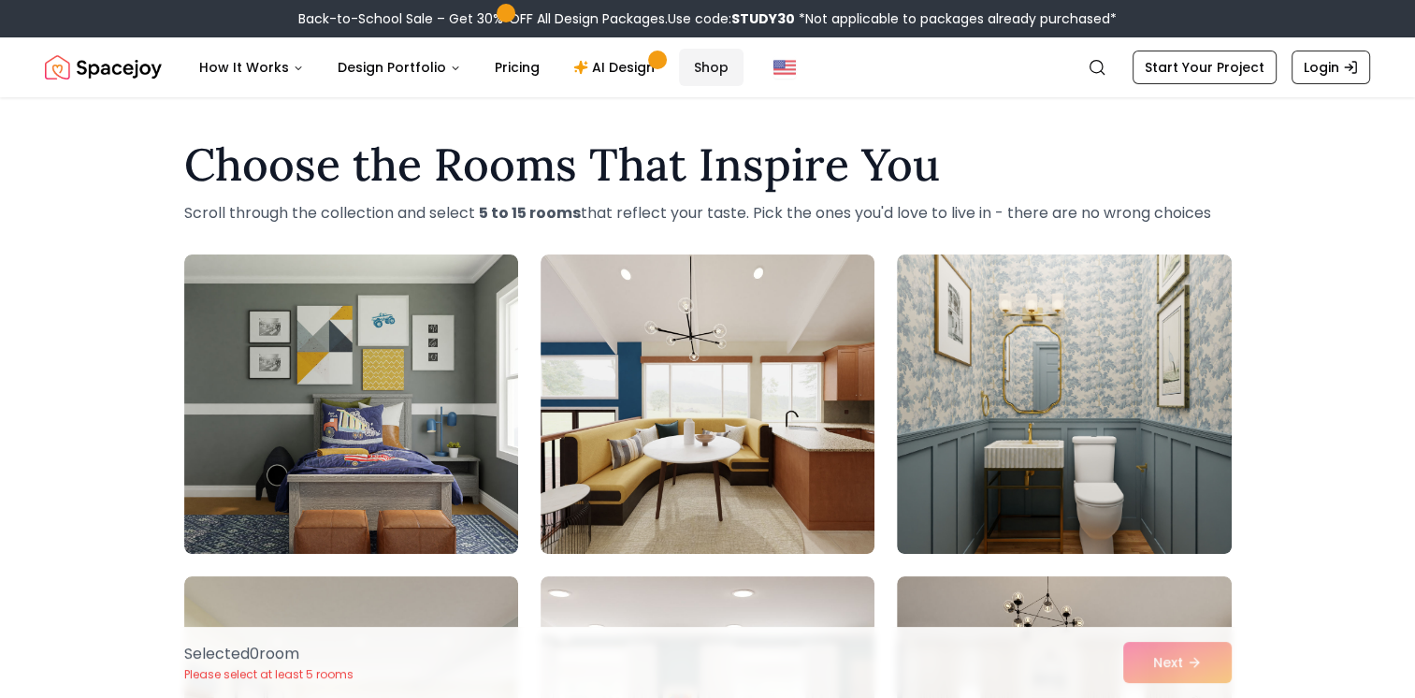
click at [704, 73] on link "Shop" at bounding box center [711, 67] width 65 height 37
